Goal: Task Accomplishment & Management: Use online tool/utility

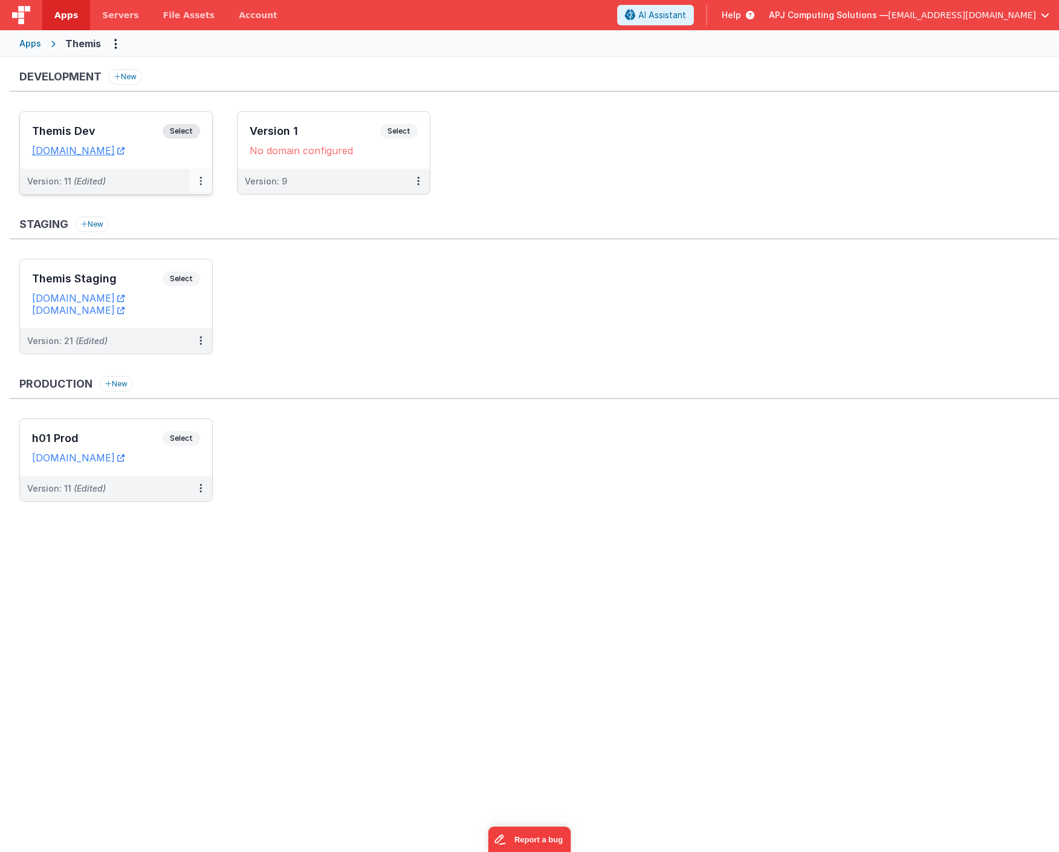
click at [200, 181] on icon at bounding box center [200, 181] width 2 height 1
click at [149, 252] on link "Deploy..." at bounding box center [159, 252] width 106 height 22
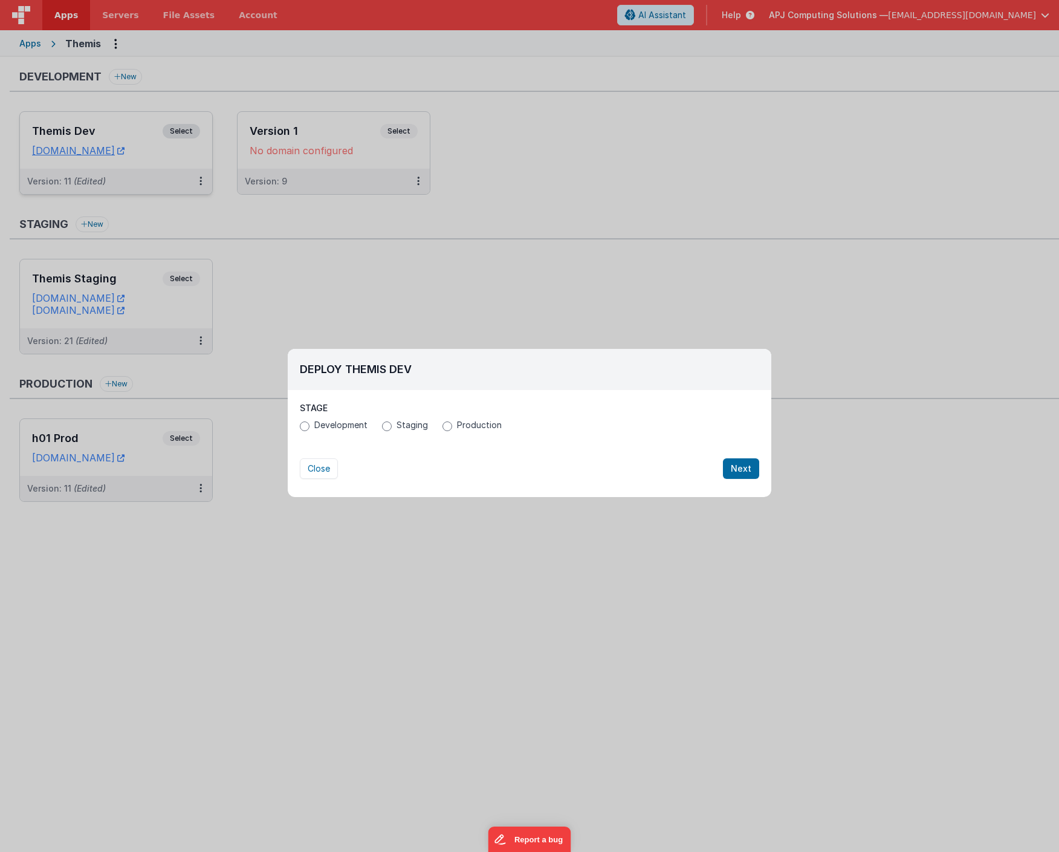
click at [387, 426] on input "Staging" at bounding box center [387, 426] width 10 height 10
radio input "true"
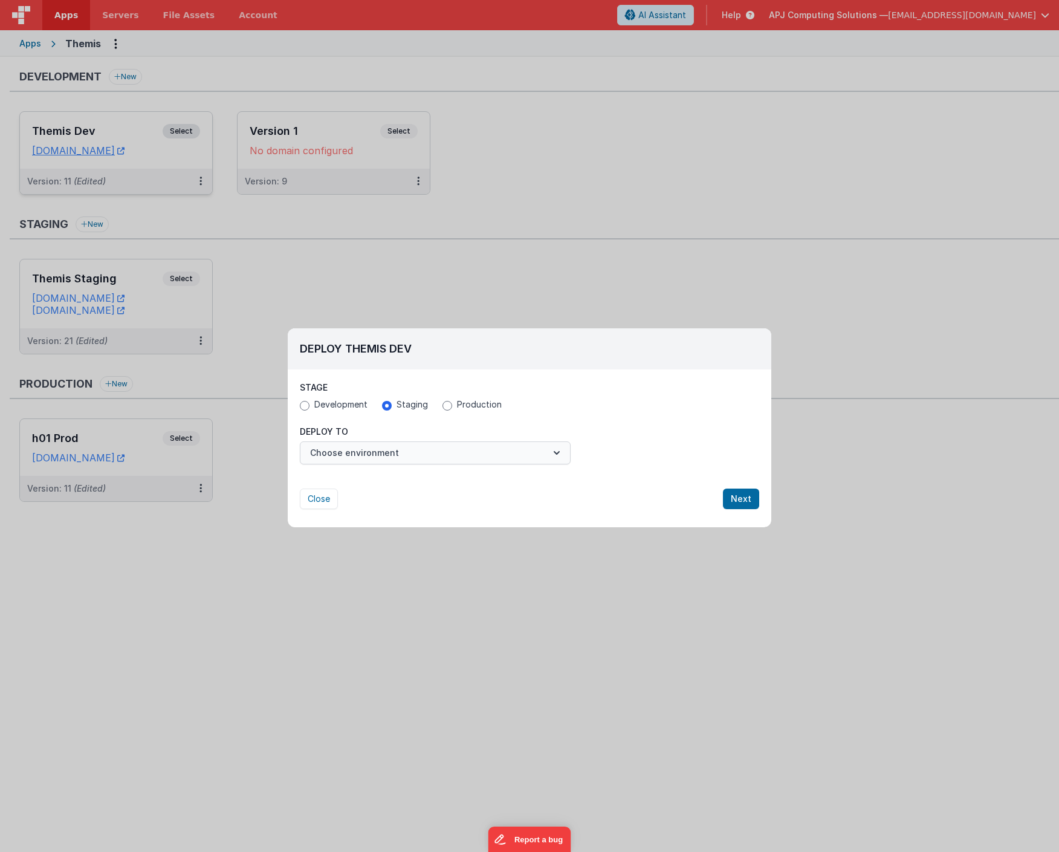
click at [556, 451] on icon "button" at bounding box center [557, 453] width 12 height 12
click at [357, 478] on link "Themis Staging" at bounding box center [435, 481] width 271 height 22
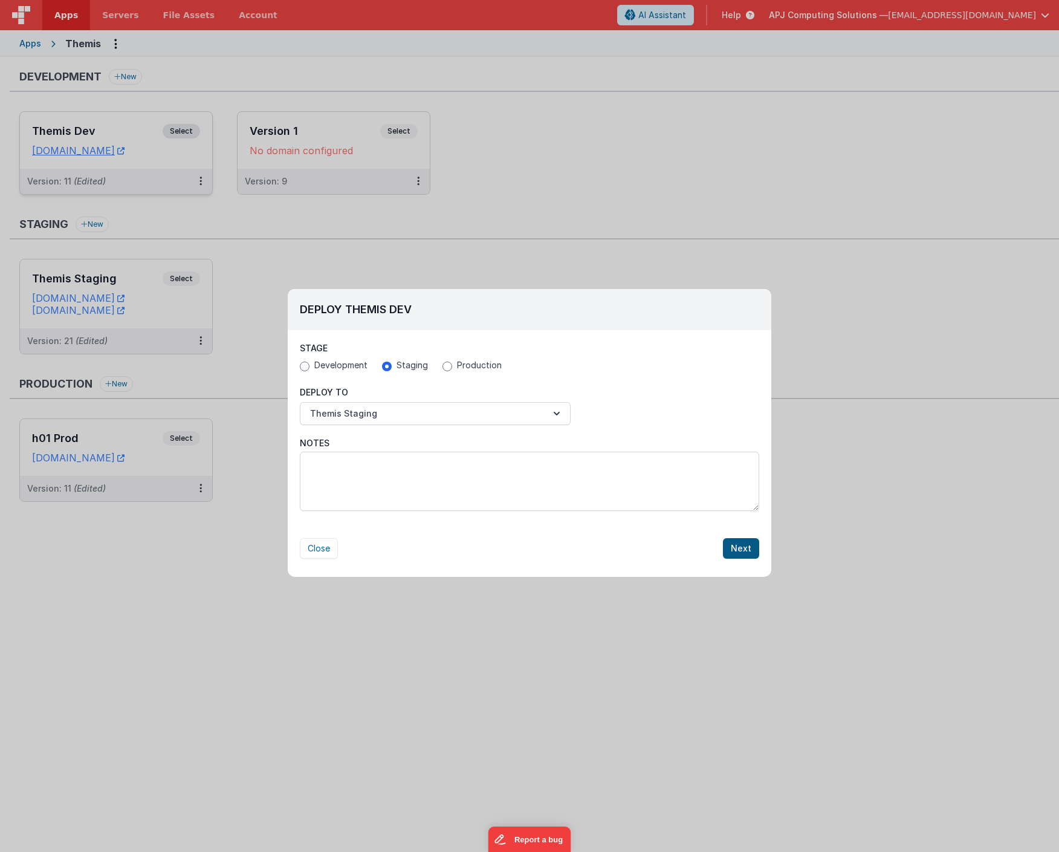
click at [745, 546] on button "Next" at bounding box center [741, 548] width 36 height 21
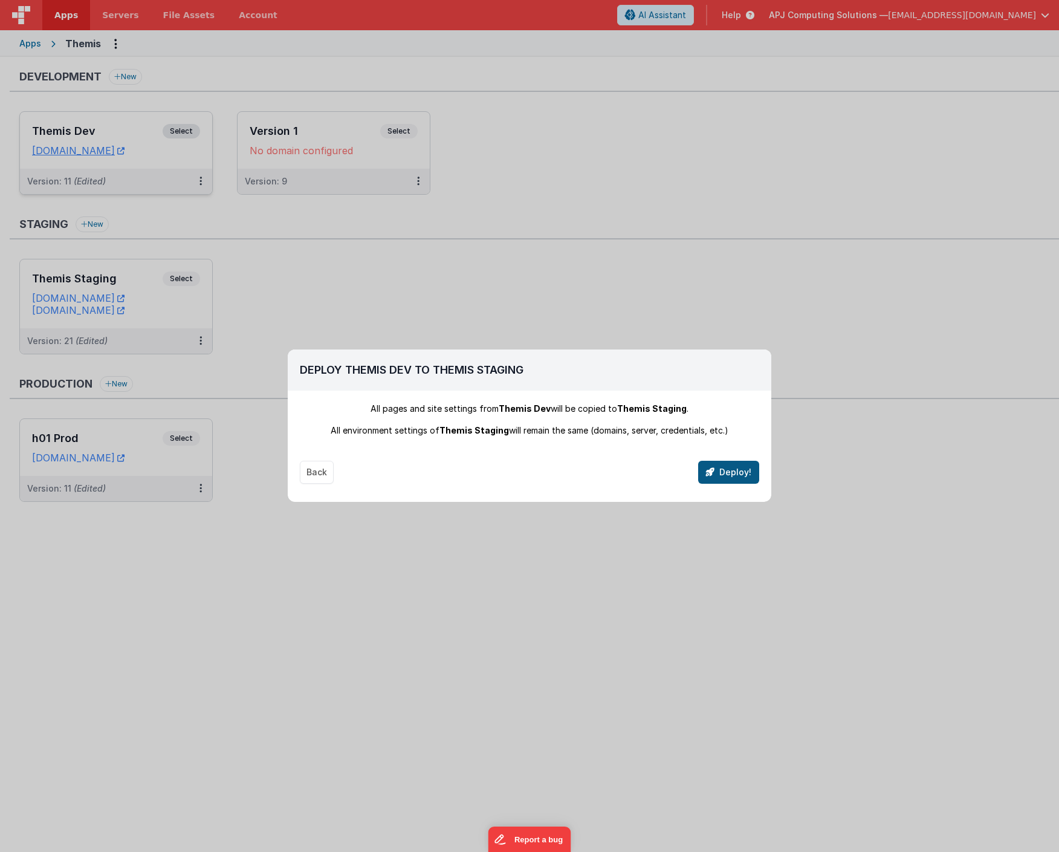
click at [723, 470] on button "Deploy!" at bounding box center [728, 472] width 61 height 23
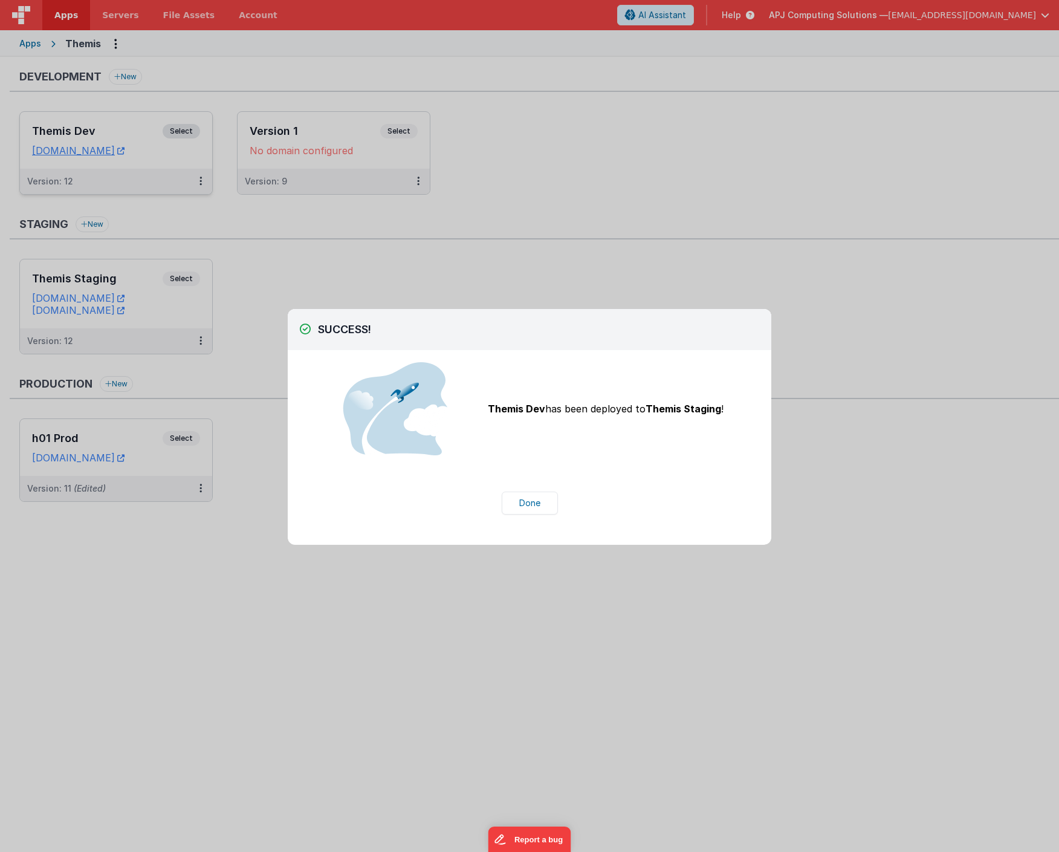
click at [359, 260] on div "SUCCESS! Stage Development Staging Production All pages and site settings from …" at bounding box center [529, 426] width 1059 height 852
click at [528, 502] on button "Done" at bounding box center [530, 502] width 56 height 23
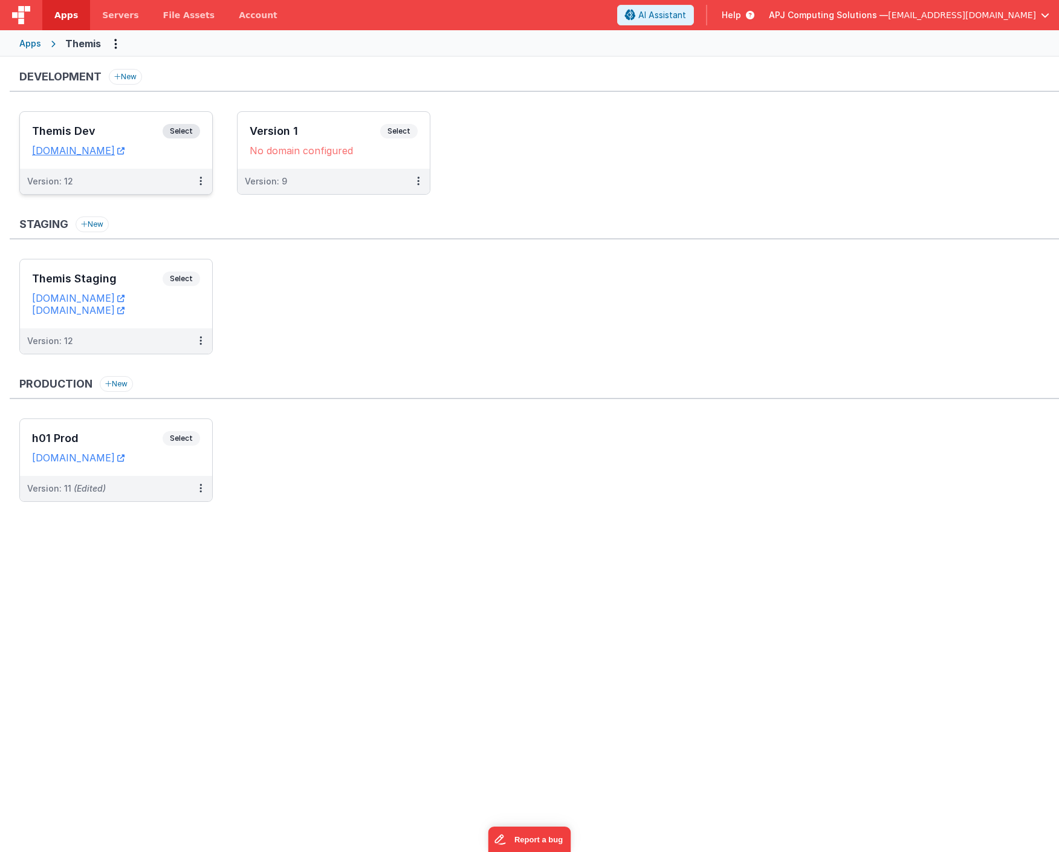
click at [94, 309] on link "[DOMAIN_NAME]" at bounding box center [78, 310] width 92 height 12
